Goal: Find specific page/section: Find specific page/section

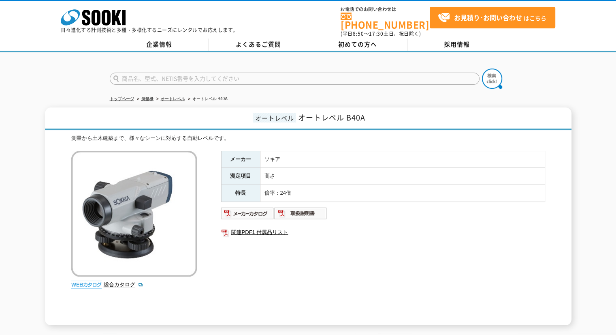
click at [196, 73] on input "text" at bounding box center [295, 79] width 370 height 12
type input "SIR-EZ"
click at [482, 68] on button at bounding box center [492, 78] width 20 height 20
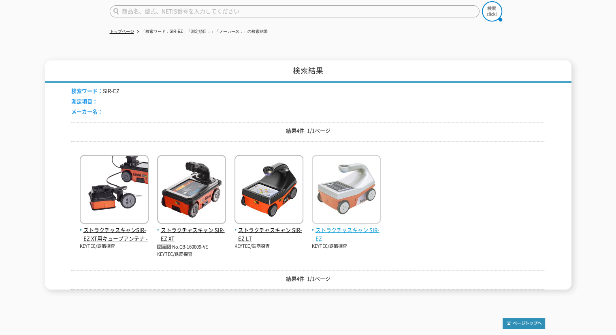
click at [344, 226] on span "ストラクチャスキャン SIR-EZ" at bounding box center [346, 234] width 69 height 17
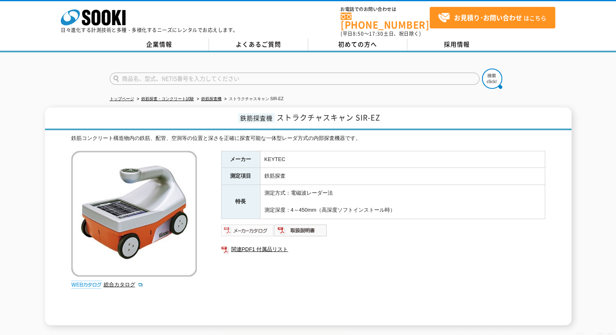
click at [259, 224] on img at bounding box center [247, 230] width 53 height 13
